Goal: Task Accomplishment & Management: Manage account settings

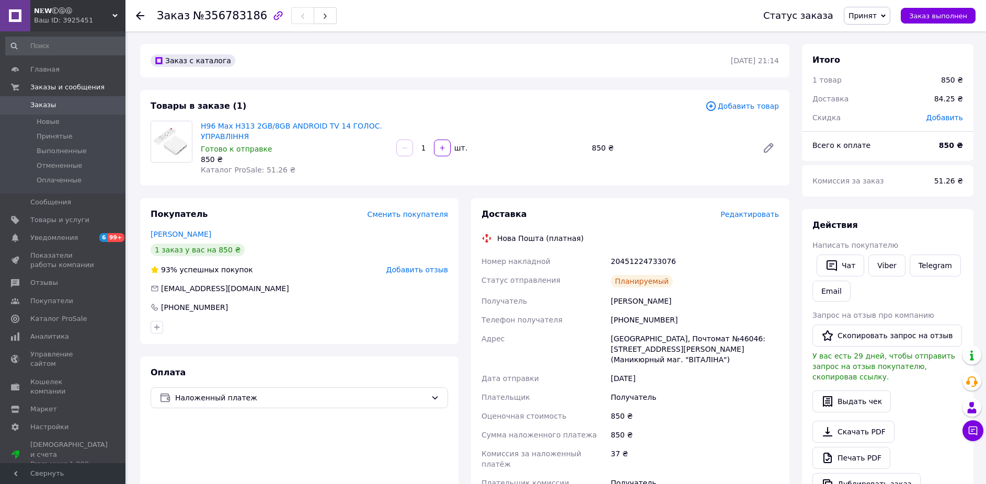
click at [47, 109] on span "Заказы" at bounding box center [43, 104] width 26 height 9
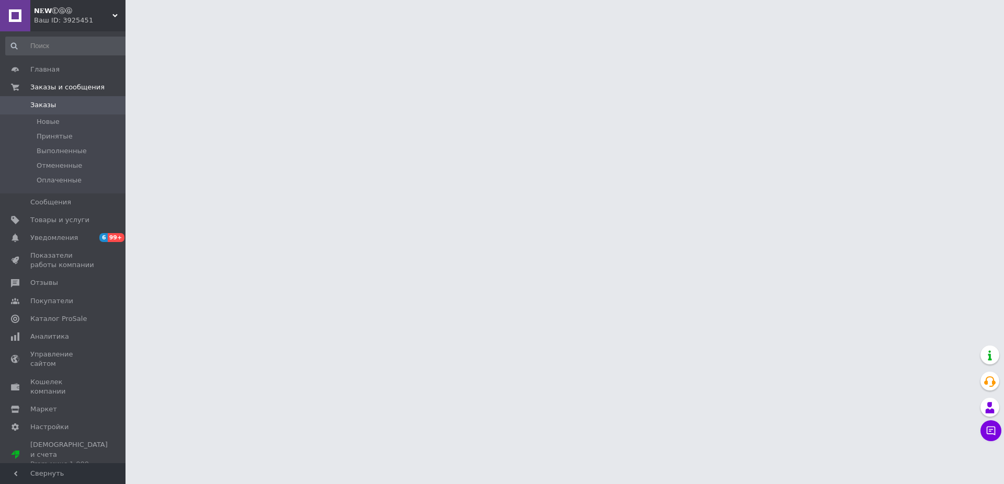
click at [119, 18] on div "Ваш ID: 3925451" at bounding box center [80, 20] width 92 height 9
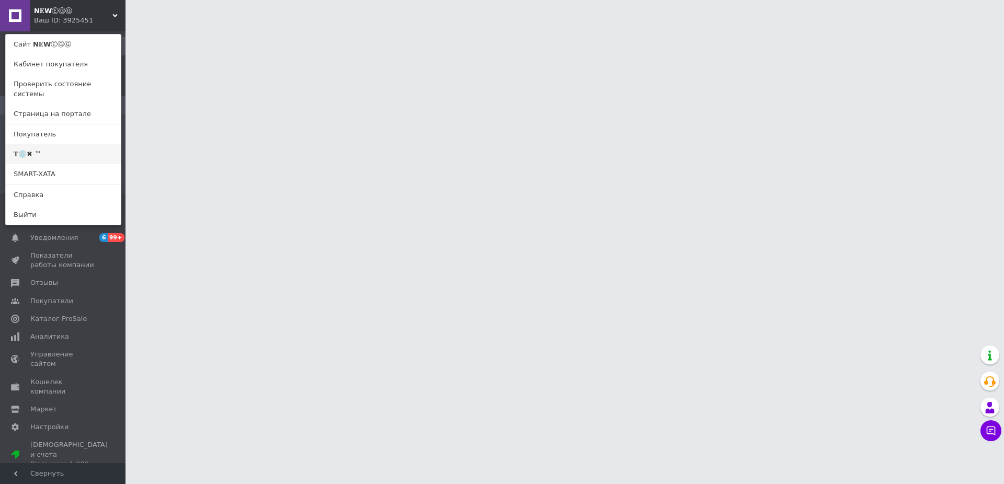
click at [66, 144] on link "𝐓💿✖ ™" at bounding box center [63, 154] width 115 height 20
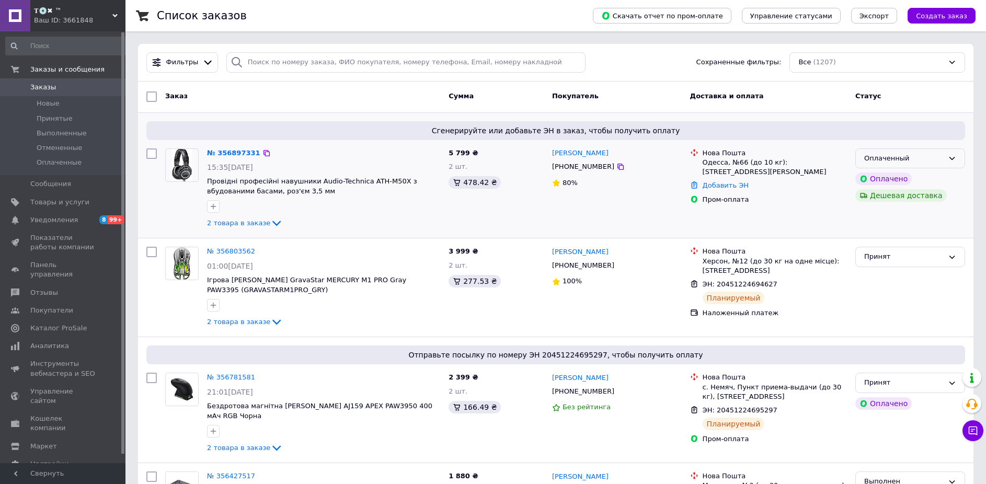
click at [899, 163] on div "Оплаченный" at bounding box center [903, 158] width 79 height 11
click at [896, 180] on li "Принят" at bounding box center [910, 179] width 109 height 19
click at [239, 153] on link "№ 356897331" at bounding box center [233, 153] width 53 height 8
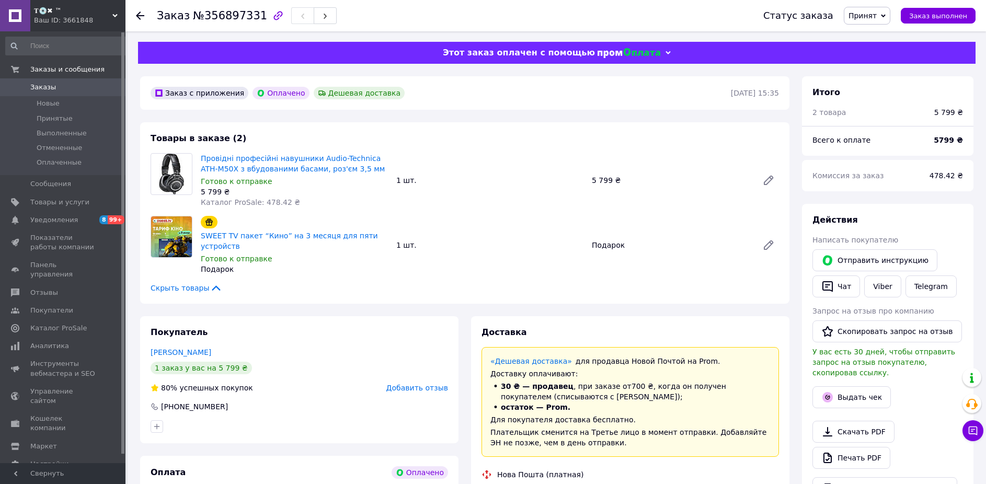
scroll to position [271, 0]
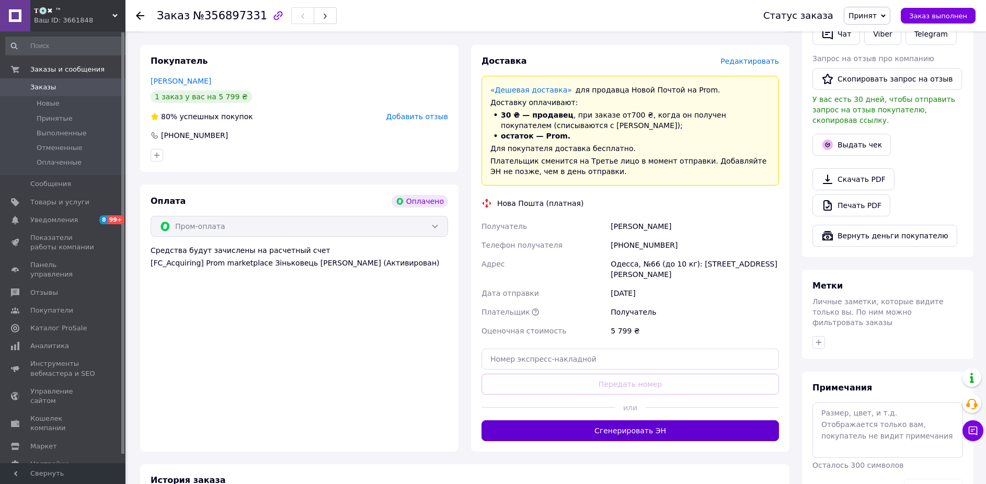
click at [626, 424] on button "Сгенерировать ЭН" at bounding box center [631, 430] width 298 height 21
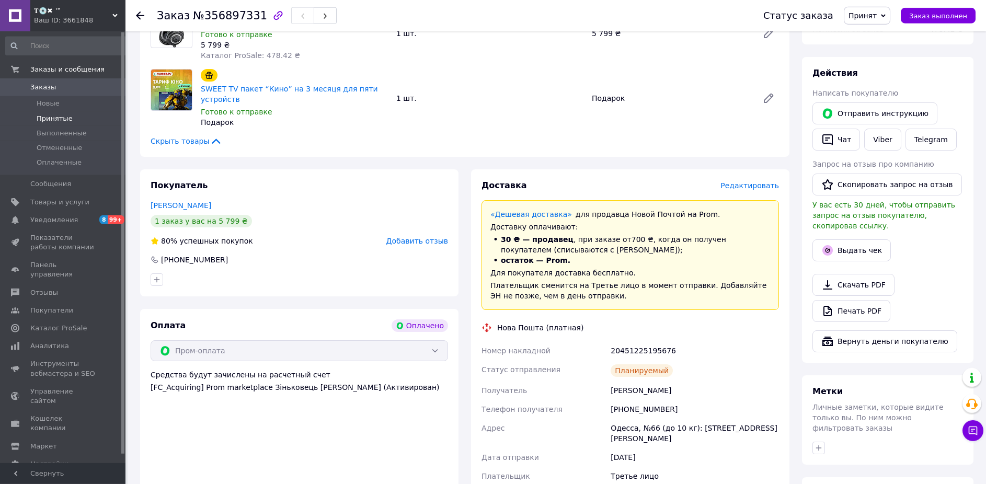
scroll to position [0, 0]
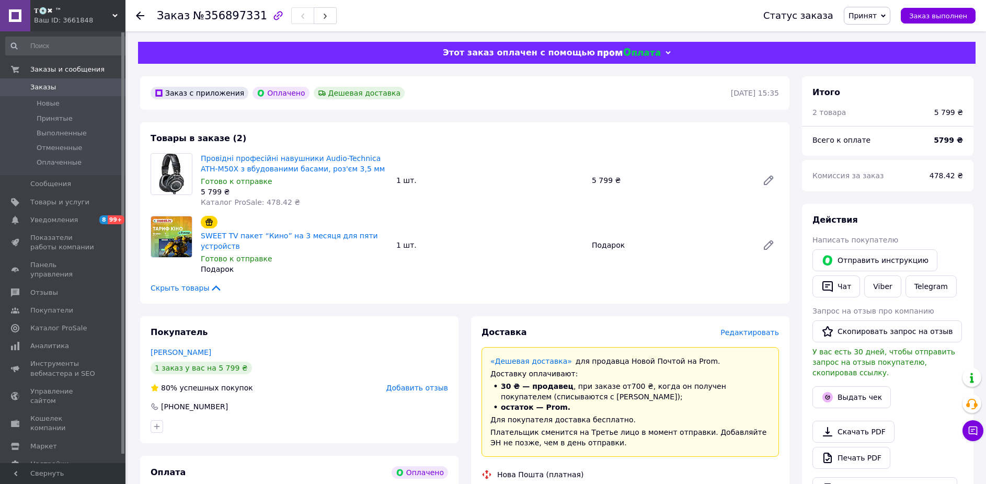
click at [54, 88] on span "Заказы" at bounding box center [63, 87] width 66 height 9
